Goal: Task Accomplishment & Management: Complete application form

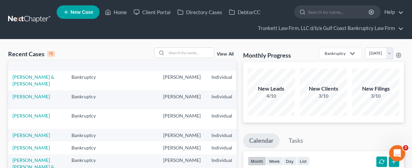
scroll to position [0, 1]
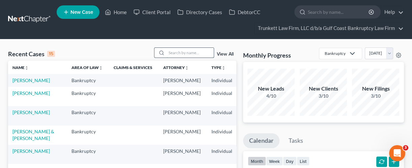
click at [188, 53] on input "search" at bounding box center [189, 53] width 47 height 10
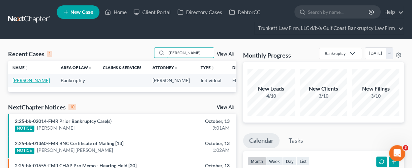
type input "[PERSON_NAME]"
click at [21, 82] on link "[PERSON_NAME]" at bounding box center [30, 80] width 37 height 6
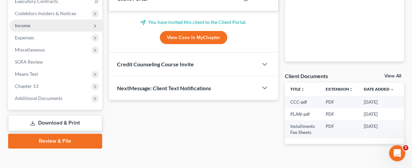
scroll to position [213, 0]
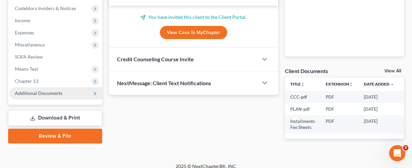
click at [37, 89] on span "Additional Documents" at bounding box center [55, 93] width 93 height 12
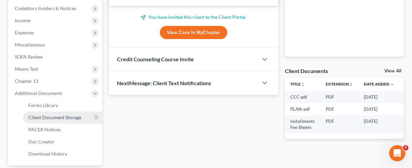
click at [52, 117] on span "Client Document Storage" at bounding box center [54, 118] width 53 height 6
select select "4"
select select "12"
select select "9"
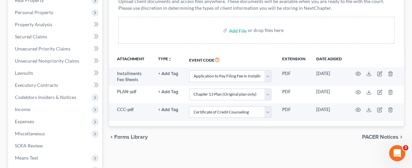
scroll to position [126, 0]
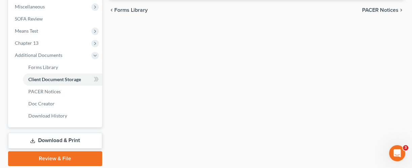
click at [64, 139] on link "Download & Print" at bounding box center [55, 141] width 94 height 16
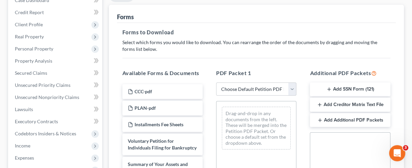
scroll to position [93, 0]
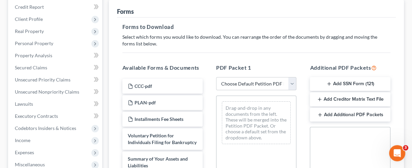
click at [352, 80] on button "Add SSN Form (121)" at bounding box center [350, 84] width 80 height 14
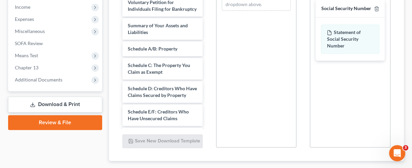
scroll to position [266, 0]
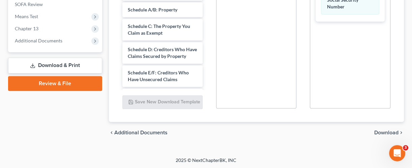
click at [386, 130] on span "Download" at bounding box center [386, 132] width 24 height 5
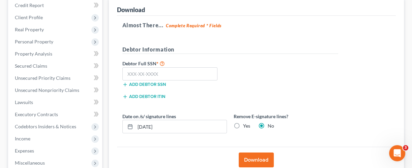
scroll to position [93, 0]
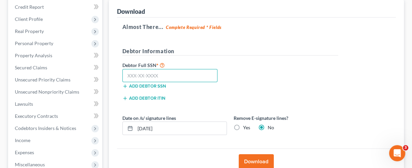
click at [164, 75] on input "text" at bounding box center [169, 75] width 95 height 13
type input "014-78-8624"
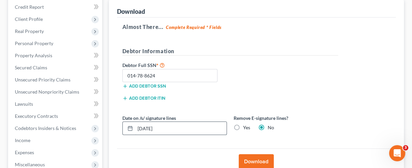
click at [169, 125] on input "[DATE]" at bounding box center [180, 128] width 91 height 13
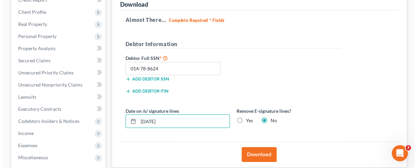
scroll to position [101, 0]
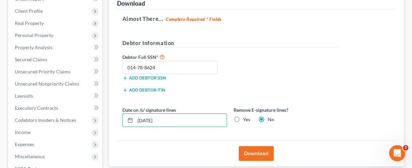
type input "[DATE]"
click at [253, 148] on button "Download" at bounding box center [255, 153] width 35 height 15
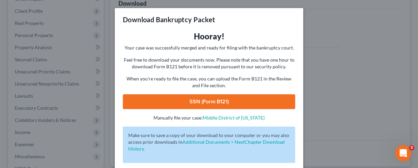
click at [197, 100] on link "SSN (Form B121)" at bounding box center [209, 101] width 172 height 15
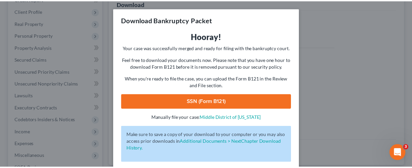
scroll to position [31, 0]
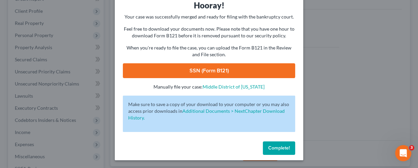
click at [269, 153] on button "Complete!" at bounding box center [279, 147] width 32 height 13
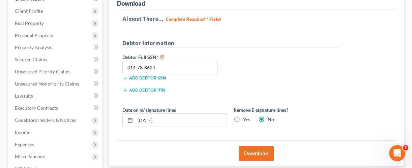
click at [289, 74] on div "Debtor Full SSN * 014-78-8624 Add debtor SSN" at bounding box center [230, 70] width 222 height 34
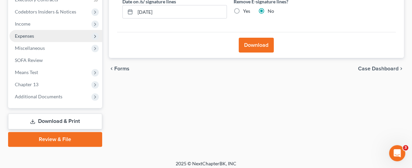
scroll to position [211, 0]
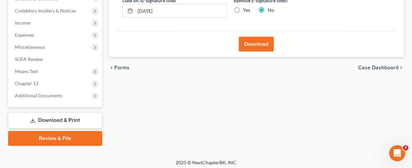
click at [59, 137] on link "Review & File" at bounding box center [55, 138] width 94 height 15
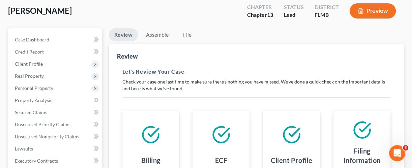
scroll to position [47, 0]
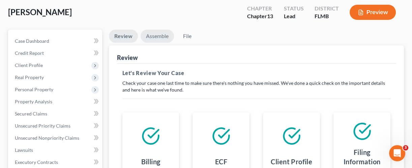
click at [159, 34] on link "Assemble" at bounding box center [156, 36] width 33 height 13
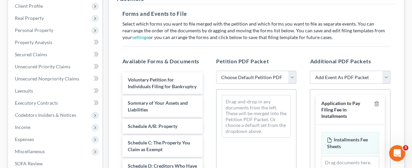
scroll to position [109, 0]
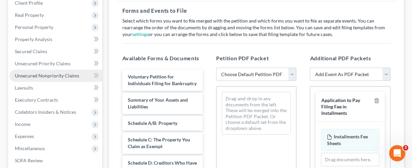
click at [32, 74] on span "Unsecured Nonpriority Claims" at bounding box center [47, 76] width 64 height 6
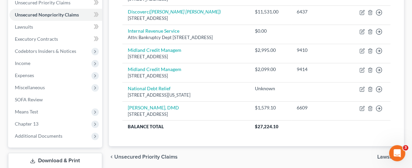
scroll to position [171, 0]
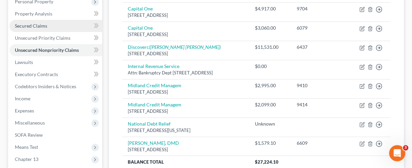
click at [42, 25] on span "Secured Claims" at bounding box center [31, 26] width 32 height 6
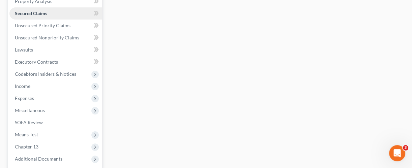
scroll to position [213, 0]
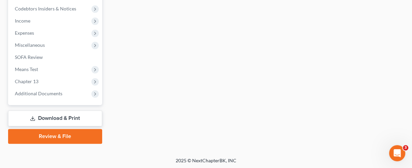
click at [56, 136] on link "Review & File" at bounding box center [55, 136] width 94 height 15
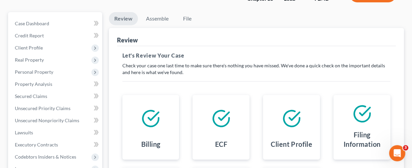
scroll to position [64, 0]
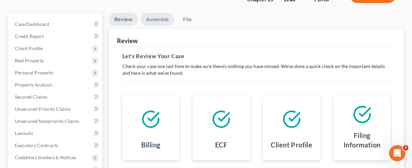
click at [153, 18] on link "Assemble" at bounding box center [156, 19] width 33 height 13
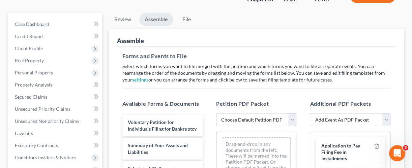
click at [259, 118] on select "Choose Default Petition PDF Packet Complete Bankruptcy Petition (all forms and …" at bounding box center [256, 119] width 80 height 13
select select "0"
click at [216, 113] on select "Choose Default Petition PDF Packet Complete Bankruptcy Petition (all forms and …" at bounding box center [256, 119] width 80 height 13
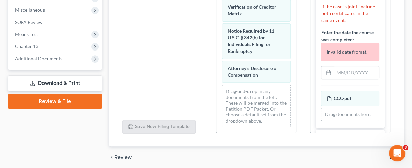
scroll to position [170, 0]
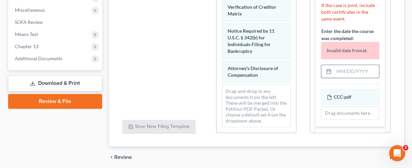
click at [352, 78] on input "text" at bounding box center [355, 71] width 45 height 13
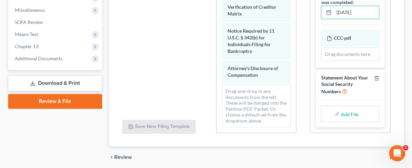
scroll to position [184, 0]
type input "[DATE]"
click at [345, 115] on input "file" at bounding box center [349, 114] width 16 height 12
type input "C:\fakepath\STATEMENT OF SOCIAL SECURITY.pdf"
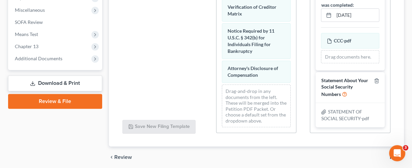
scroll to position [272, 0]
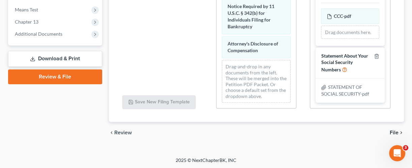
click at [395, 131] on span "File" at bounding box center [393, 132] width 9 height 5
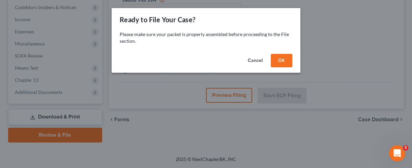
scroll to position [213, 0]
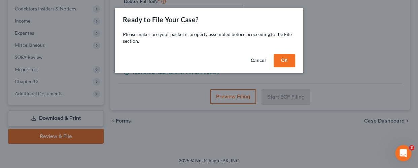
click at [287, 62] on button "OK" at bounding box center [285, 60] width 22 height 13
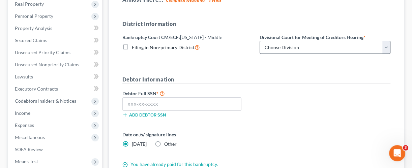
scroll to position [120, 0]
click at [286, 45] on select "Choose Division [GEOGRAPHIC_DATA][PERSON_NAME] [GEOGRAPHIC_DATA] [GEOGRAPHIC_DA…" at bounding box center [324, 47] width 131 height 13
select select "0"
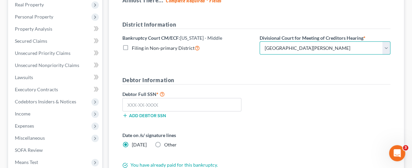
click at [259, 41] on select "Choose Division [GEOGRAPHIC_DATA][PERSON_NAME] [GEOGRAPHIC_DATA] [GEOGRAPHIC_DA…" at bounding box center [324, 47] width 131 height 13
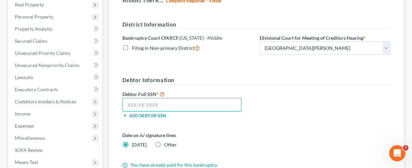
click at [158, 99] on input "text" at bounding box center [181, 104] width 119 height 13
click at [143, 102] on input "text" at bounding box center [181, 104] width 119 height 13
click at [149, 104] on input "014-78" at bounding box center [181, 104] width 119 height 13
type input "014-78-8624"
click at [164, 143] on label "Other" at bounding box center [170, 144] width 12 height 7
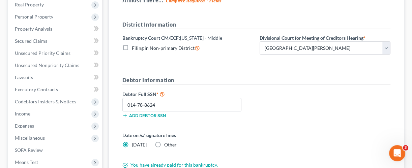
click at [167, 143] on input "Other" at bounding box center [169, 143] width 4 height 4
radio input "true"
radio input "false"
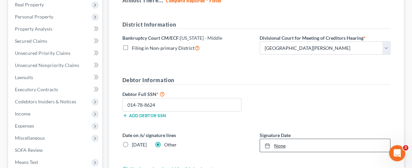
type input "[DATE]"
click at [300, 140] on link "[DATE]" at bounding box center [325, 145] width 130 height 13
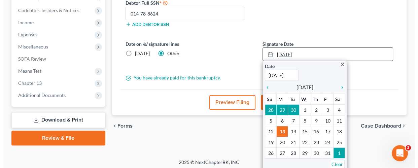
scroll to position [212, 0]
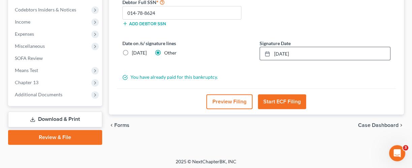
click at [228, 99] on button "Preview Filing" at bounding box center [229, 101] width 46 height 15
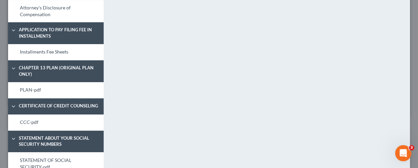
scroll to position [406, 0]
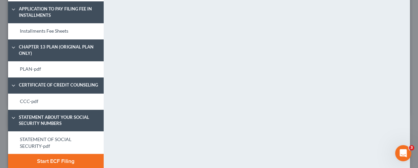
click at [64, 154] on button "Start ECF Filing" at bounding box center [56, 161] width 96 height 15
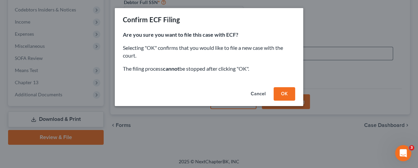
click at [284, 94] on button "OK" at bounding box center [285, 93] width 22 height 13
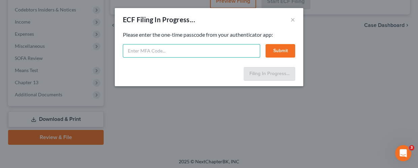
click at [200, 56] on input "text" at bounding box center [191, 50] width 137 height 13
type input "904340"
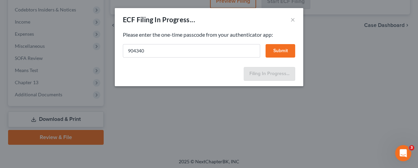
click at [284, 51] on button "Submit" at bounding box center [281, 50] width 30 height 13
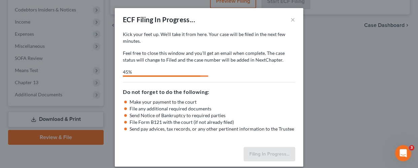
select select "0"
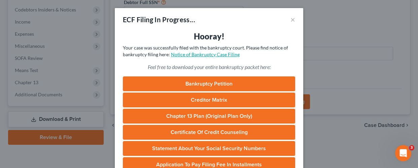
click at [208, 55] on link "Notice of Bankruptcy Case Filing" at bounding box center [205, 55] width 69 height 6
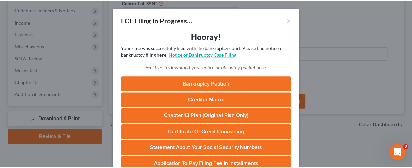
scroll to position [101, 0]
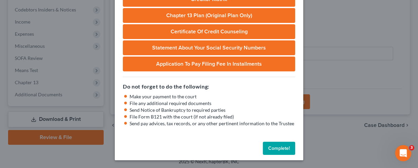
click at [276, 149] on button "Complete!" at bounding box center [279, 148] width 32 height 13
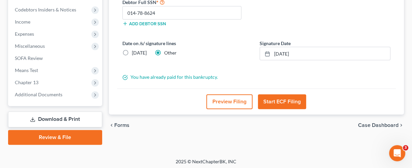
scroll to position [122, 0]
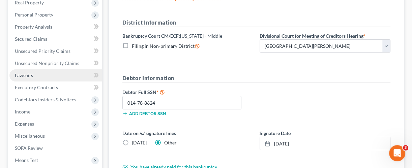
click at [29, 71] on link "Lawsuits" at bounding box center [55, 75] width 93 height 12
